Goal: Task Accomplishment & Management: Manage account settings

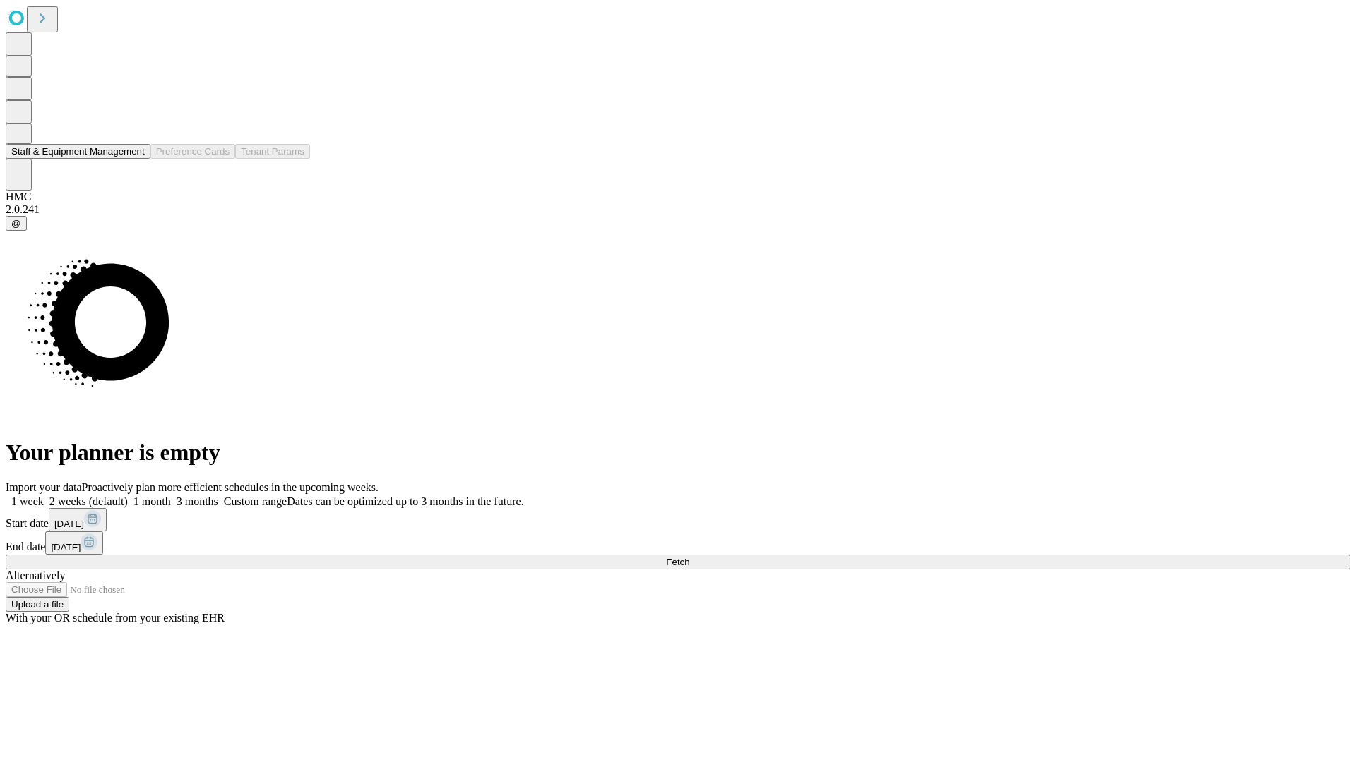
click at [132, 159] on button "Staff & Equipment Management" at bounding box center [78, 151] width 145 height 15
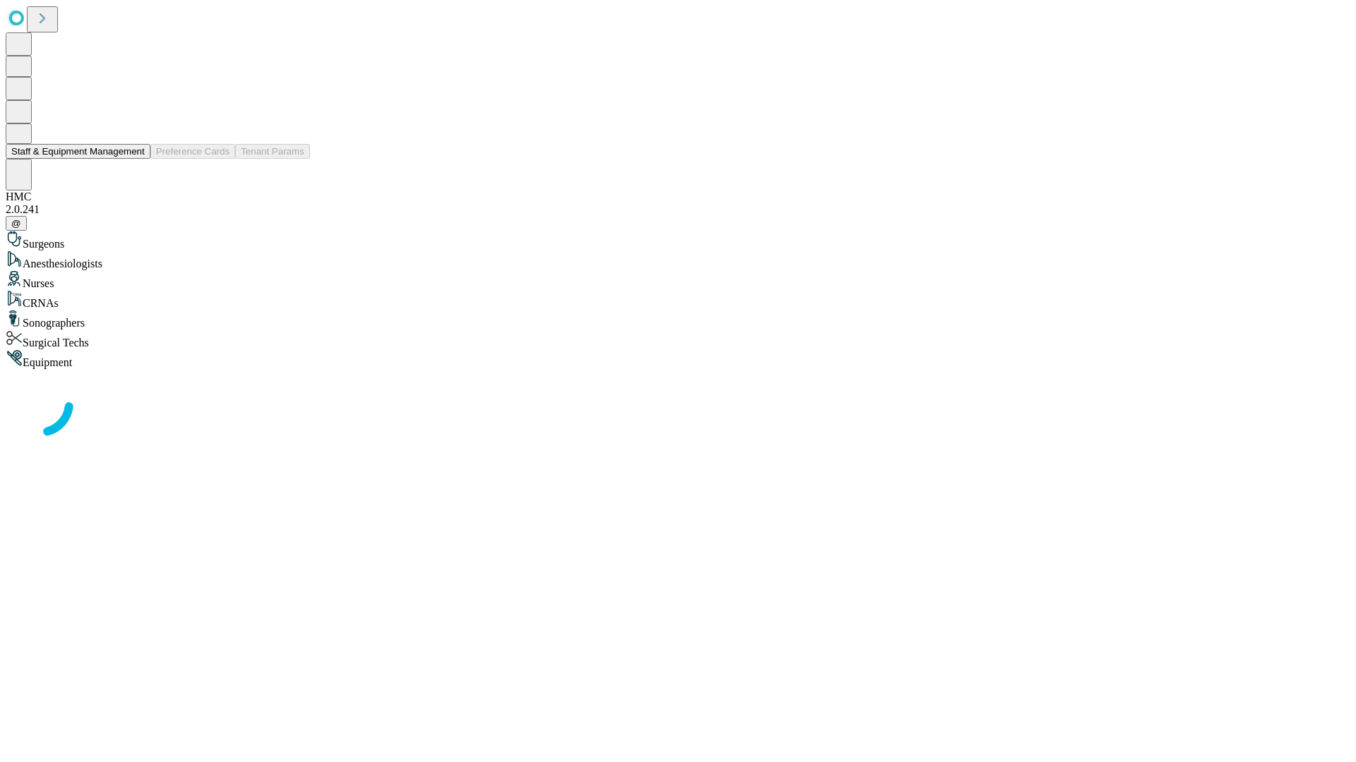
click at [135, 159] on button "Staff & Equipment Management" at bounding box center [78, 151] width 145 height 15
